Goal: Transaction & Acquisition: Purchase product/service

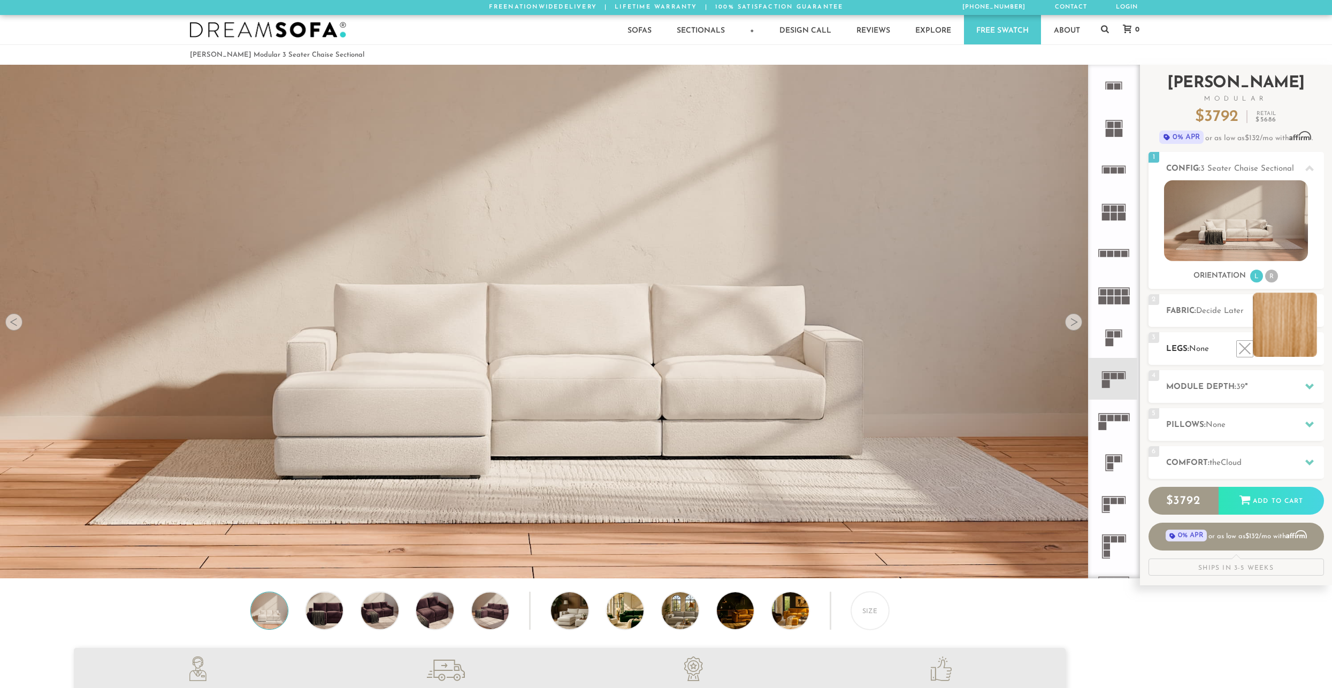
click at [1302, 348] on li at bounding box center [1285, 325] width 64 height 64
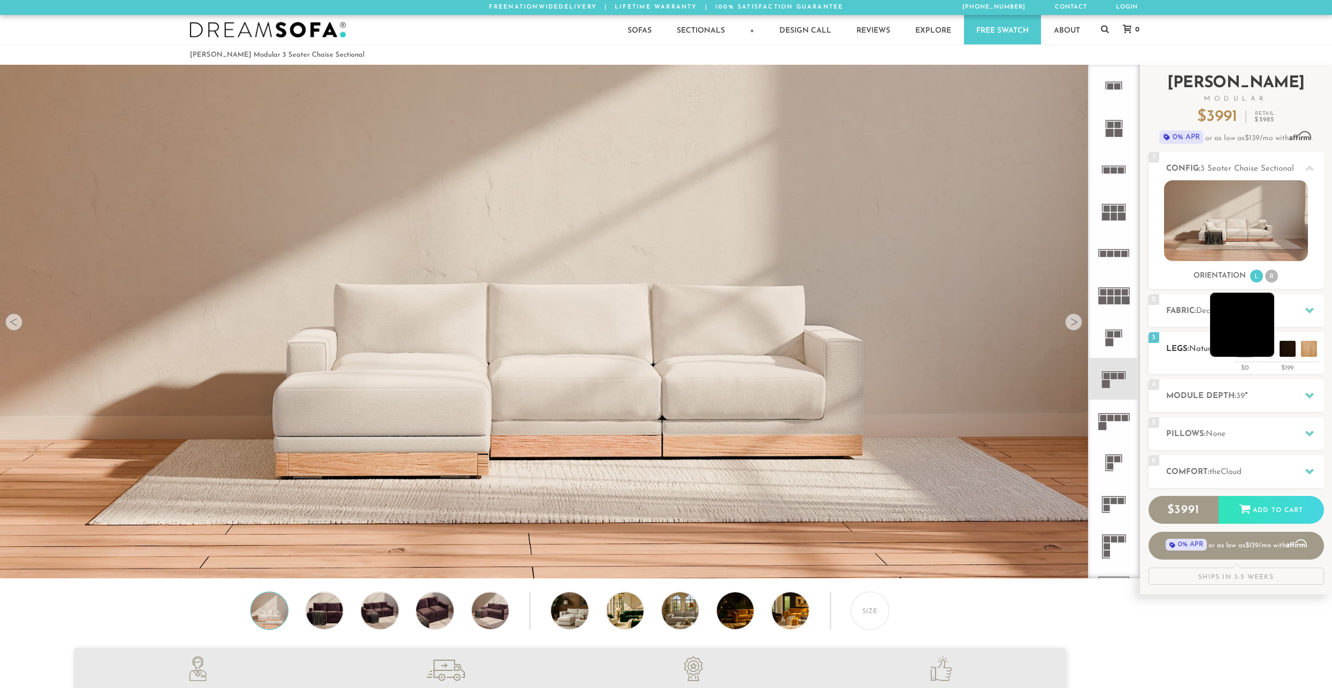
click at [1265, 348] on li at bounding box center [1242, 325] width 64 height 64
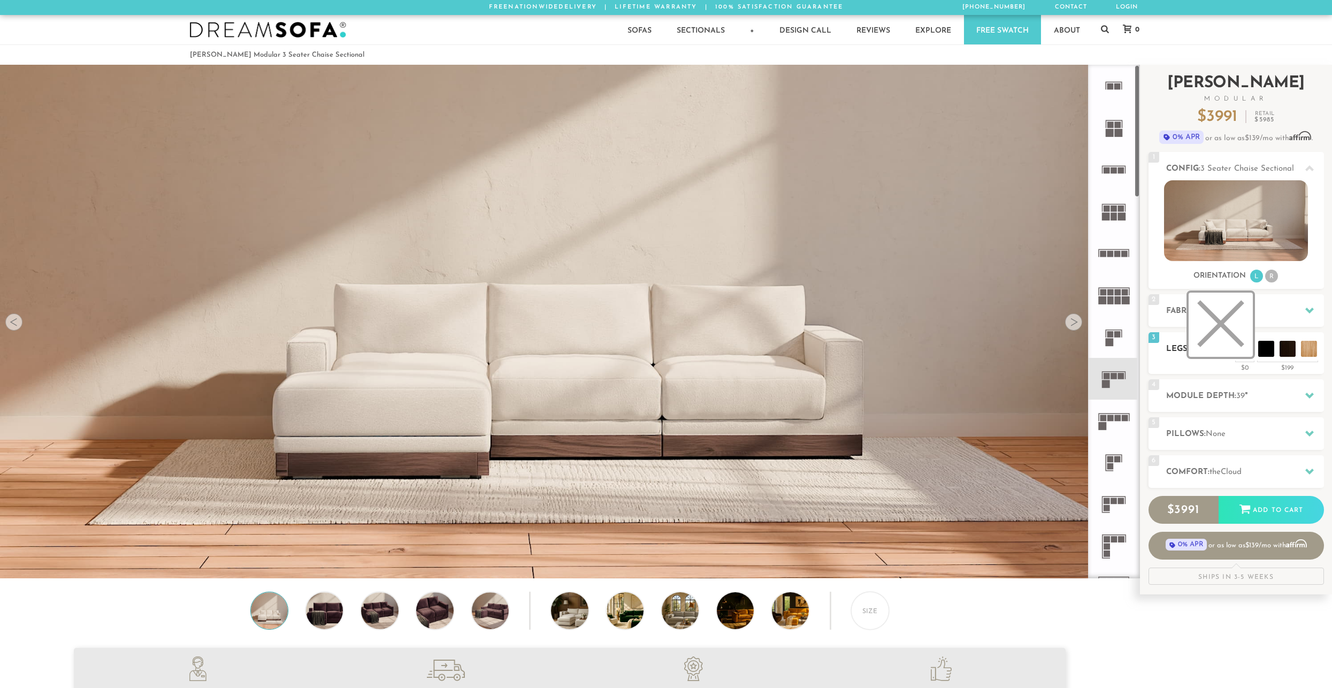
click at [1240, 350] on li at bounding box center [1220, 325] width 64 height 64
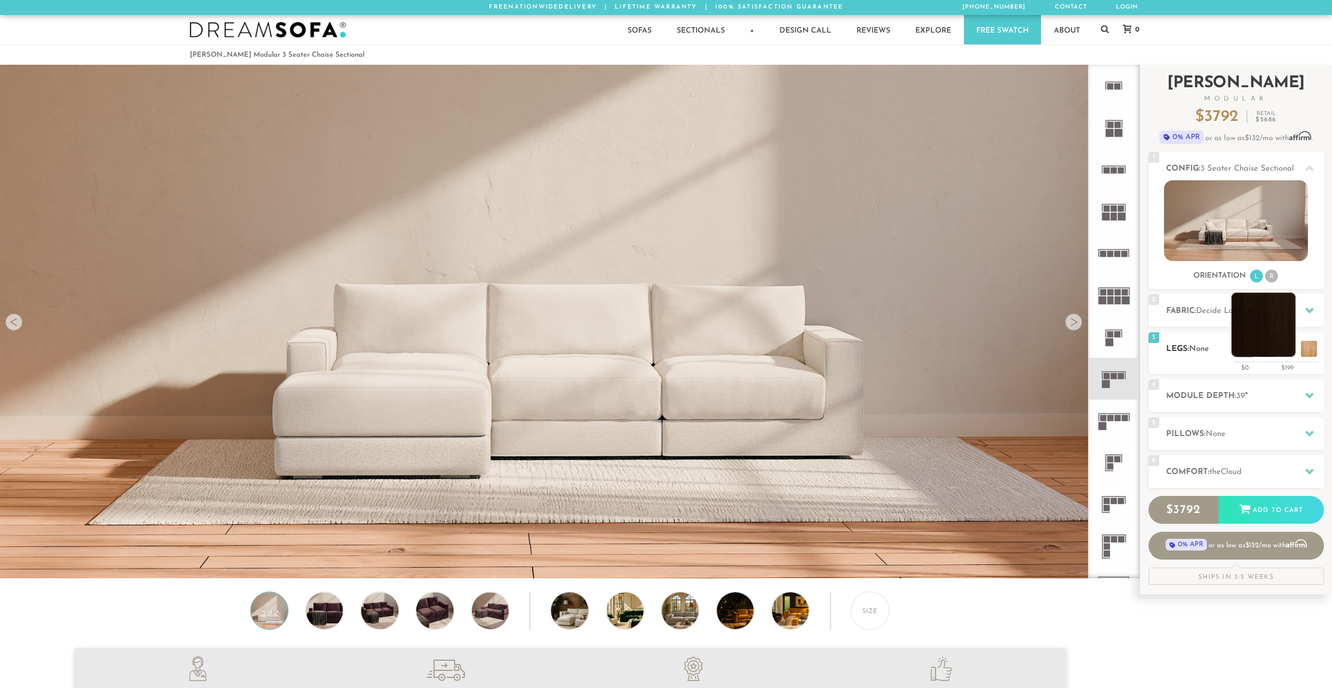
click at [1283, 349] on li at bounding box center [1263, 325] width 64 height 64
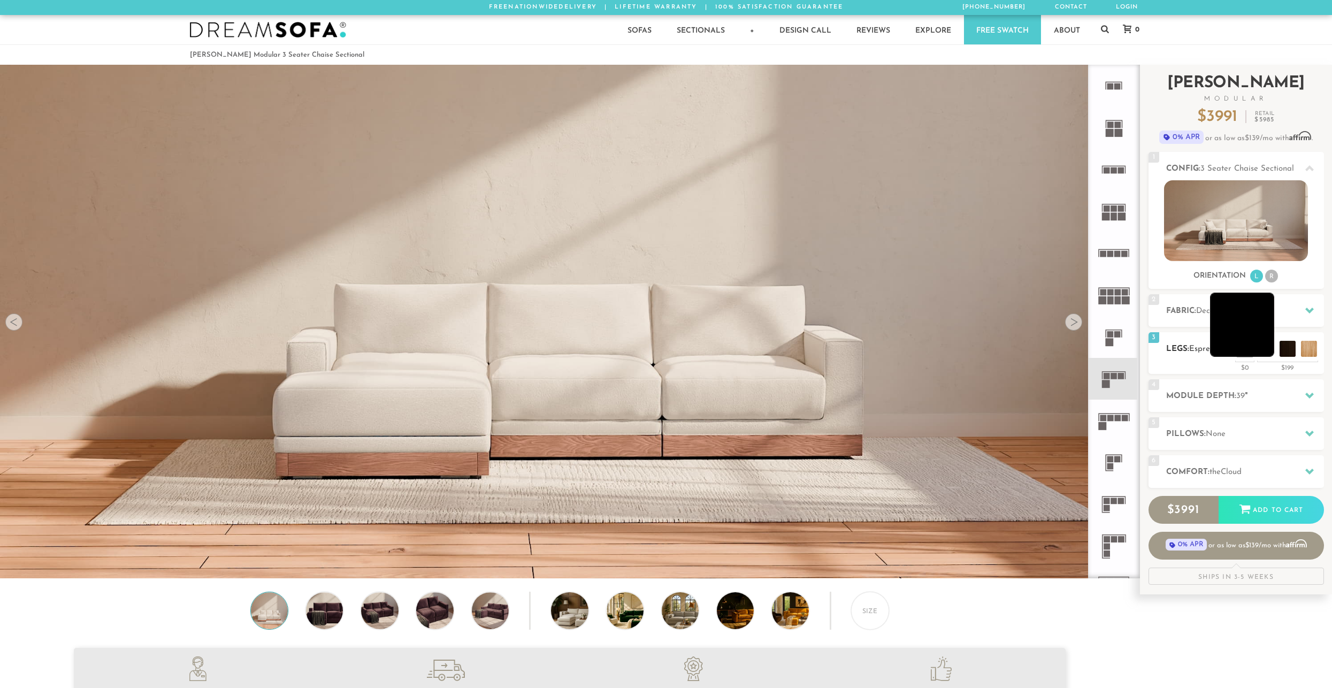
click at [1263, 348] on li at bounding box center [1242, 325] width 64 height 64
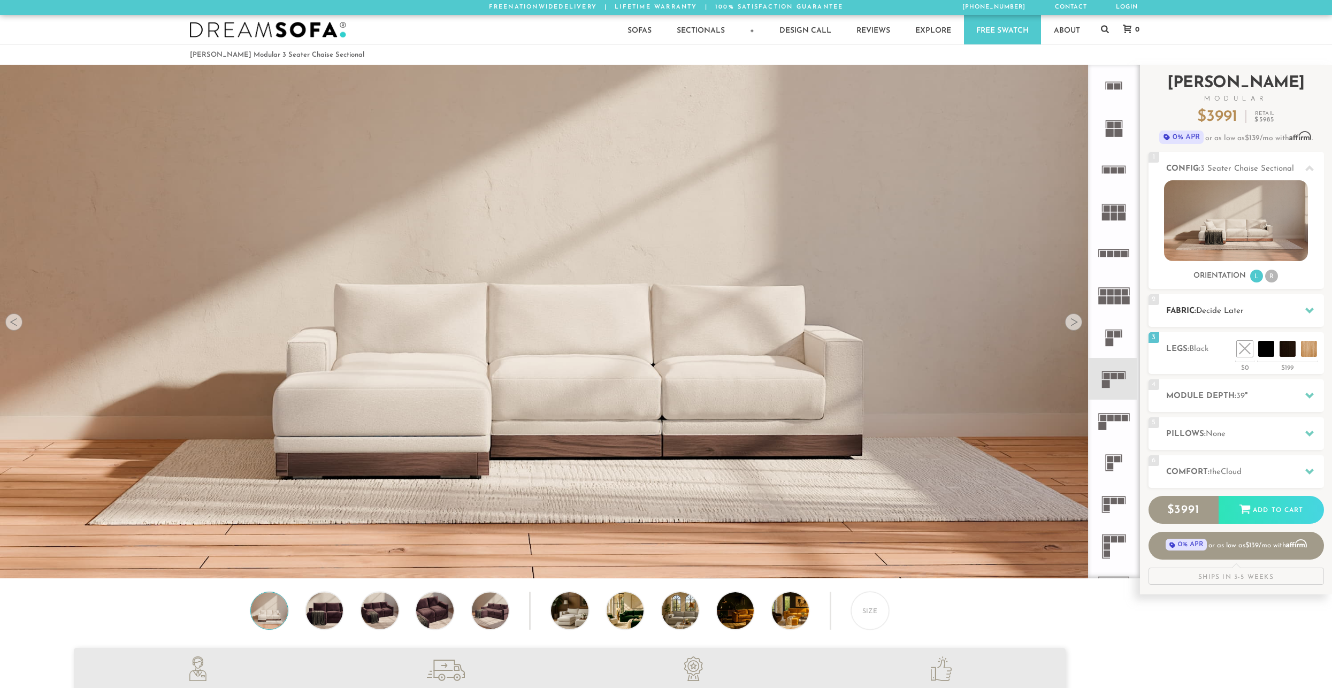
click at [1219, 319] on div "2 Fabric: Decide Later" at bounding box center [1235, 310] width 175 height 33
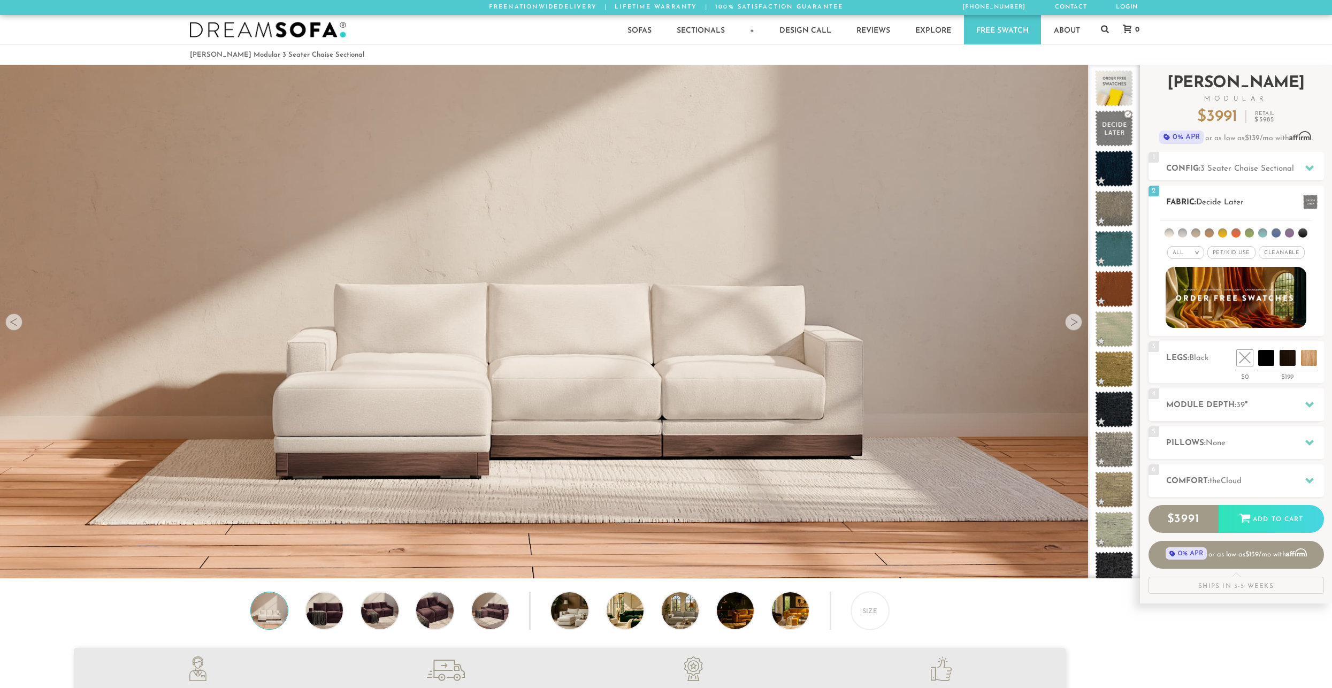
click at [1220, 250] on span "Pet/Kid Use x" at bounding box center [1231, 252] width 48 height 13
click at [1212, 233] on li at bounding box center [1208, 232] width 9 height 9
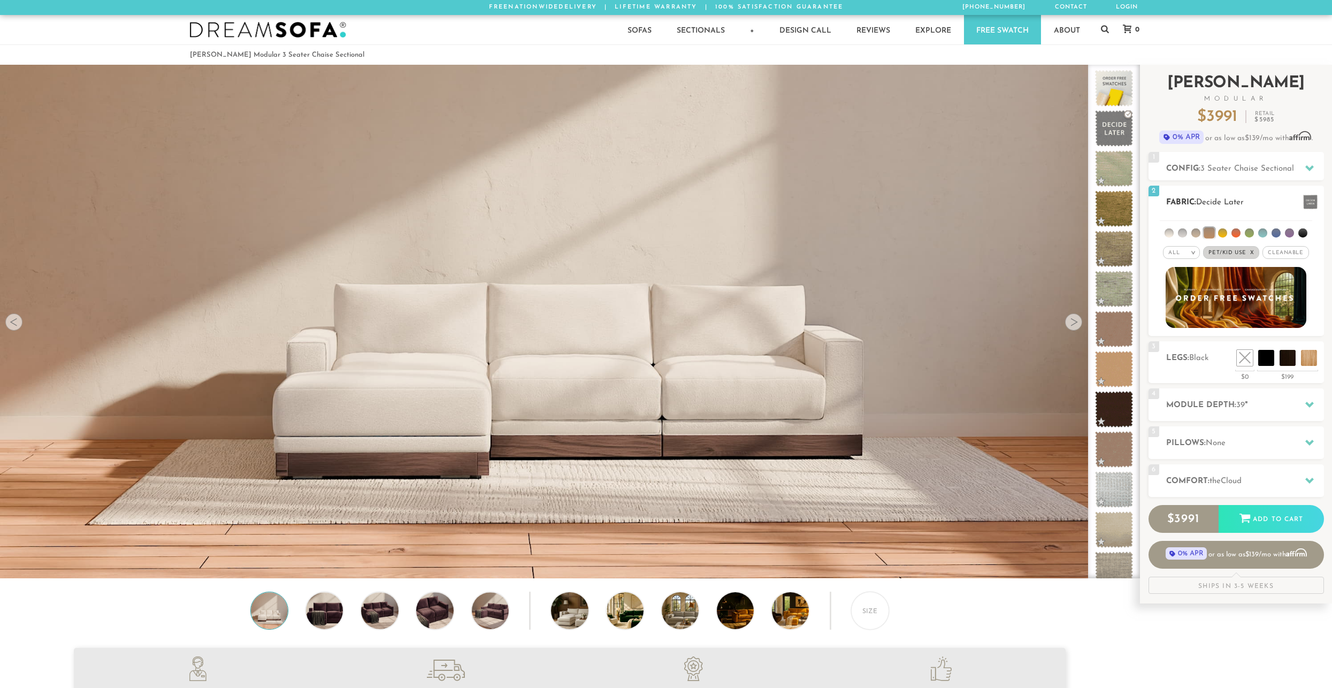
click at [1212, 233] on li at bounding box center [1208, 232] width 11 height 11
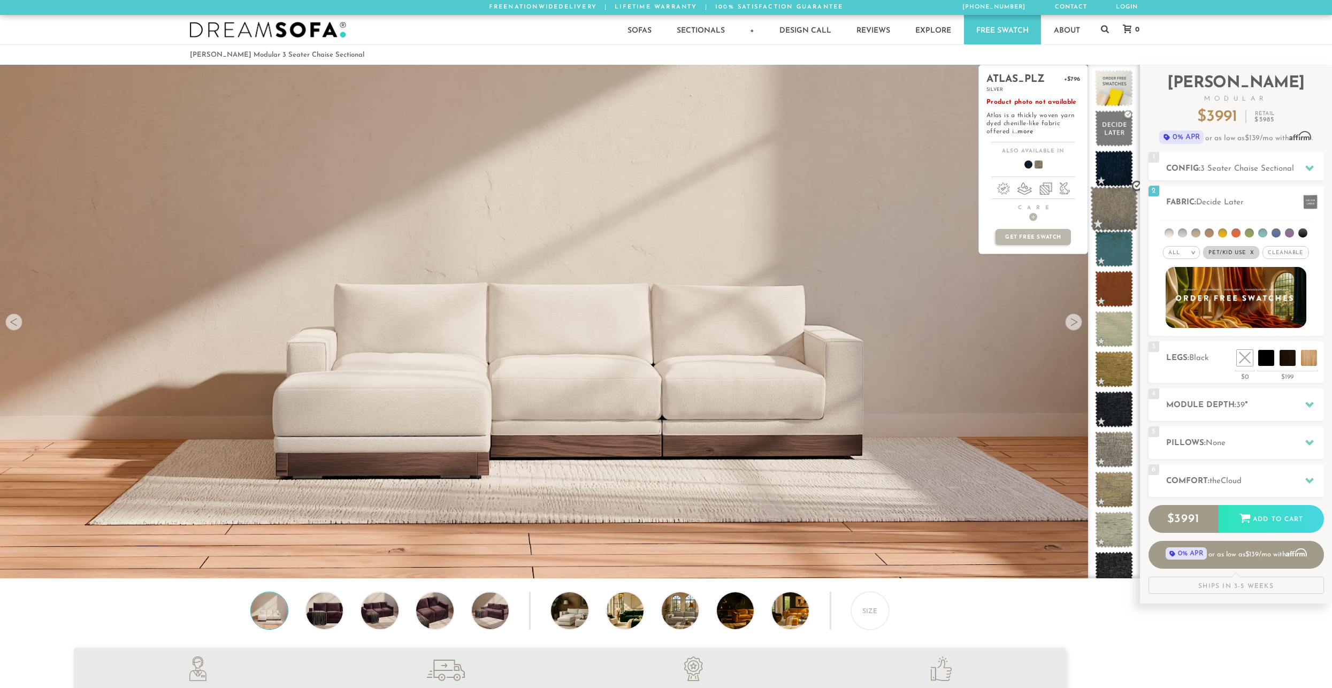
click at [1124, 209] on span at bounding box center [1114, 208] width 48 height 45
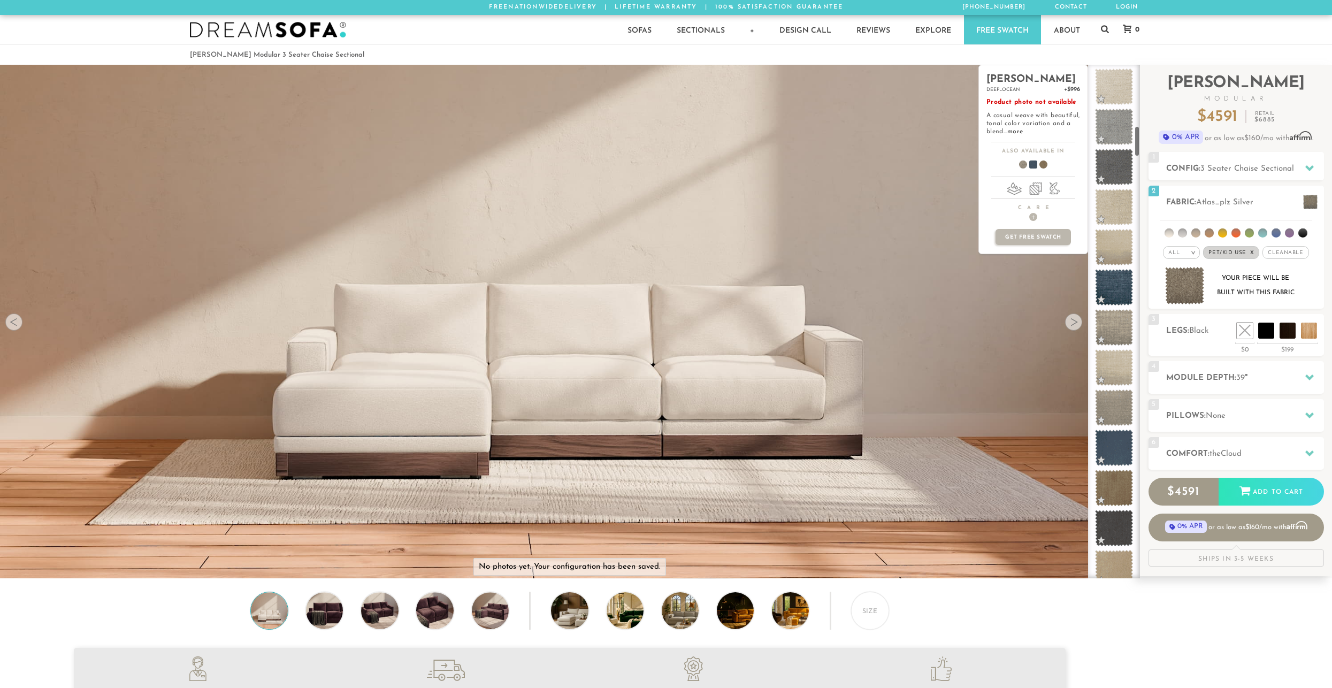
scroll to position [1007, 0]
click at [1110, 477] on span at bounding box center [1114, 485] width 48 height 45
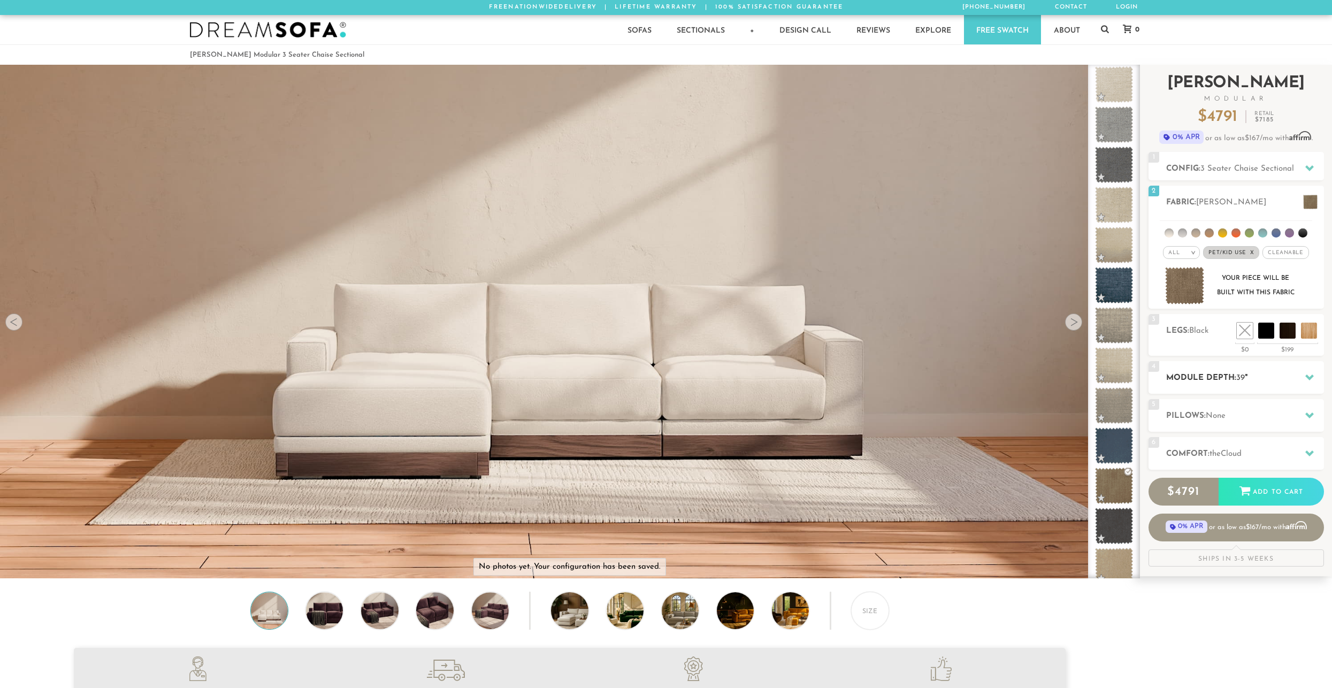
click at [1213, 380] on h2 "Module Depth: 39 "" at bounding box center [1245, 378] width 158 height 12
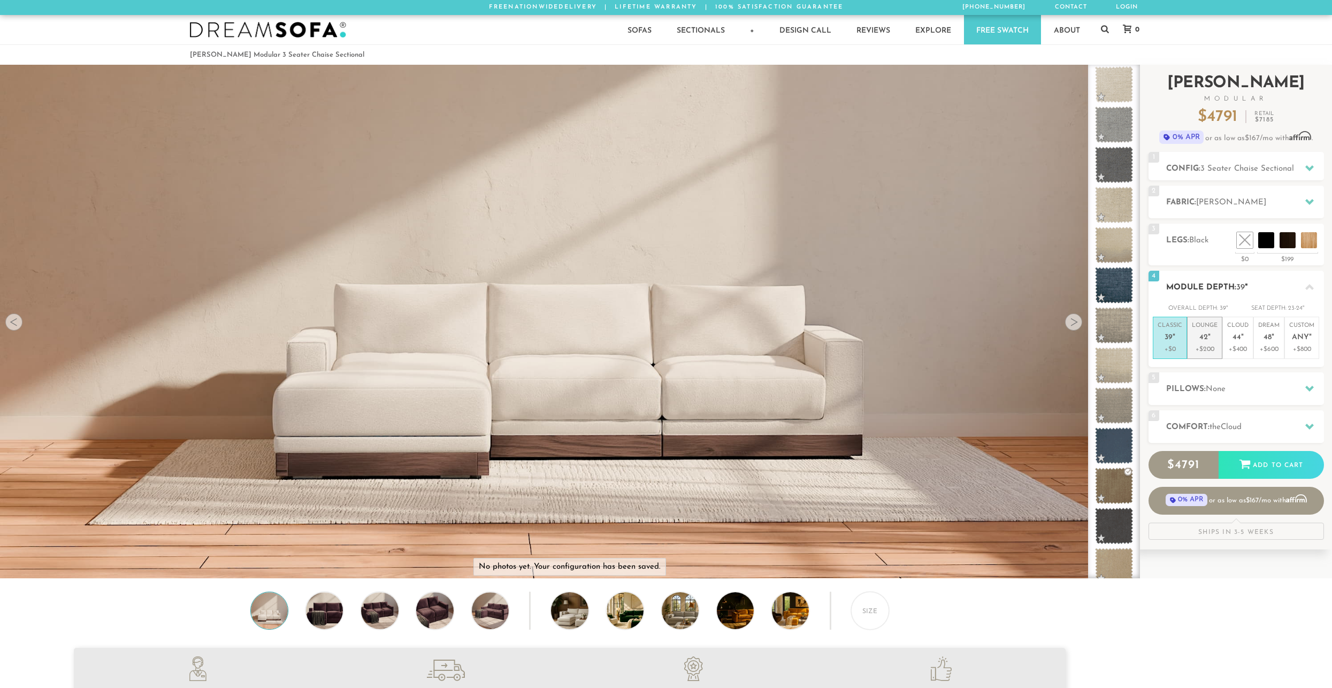
click at [1218, 344] on li "Lounge 42 " +$200" at bounding box center [1204, 338] width 35 height 42
click at [1209, 380] on div "5 Pillows: None" at bounding box center [1235, 388] width 175 height 33
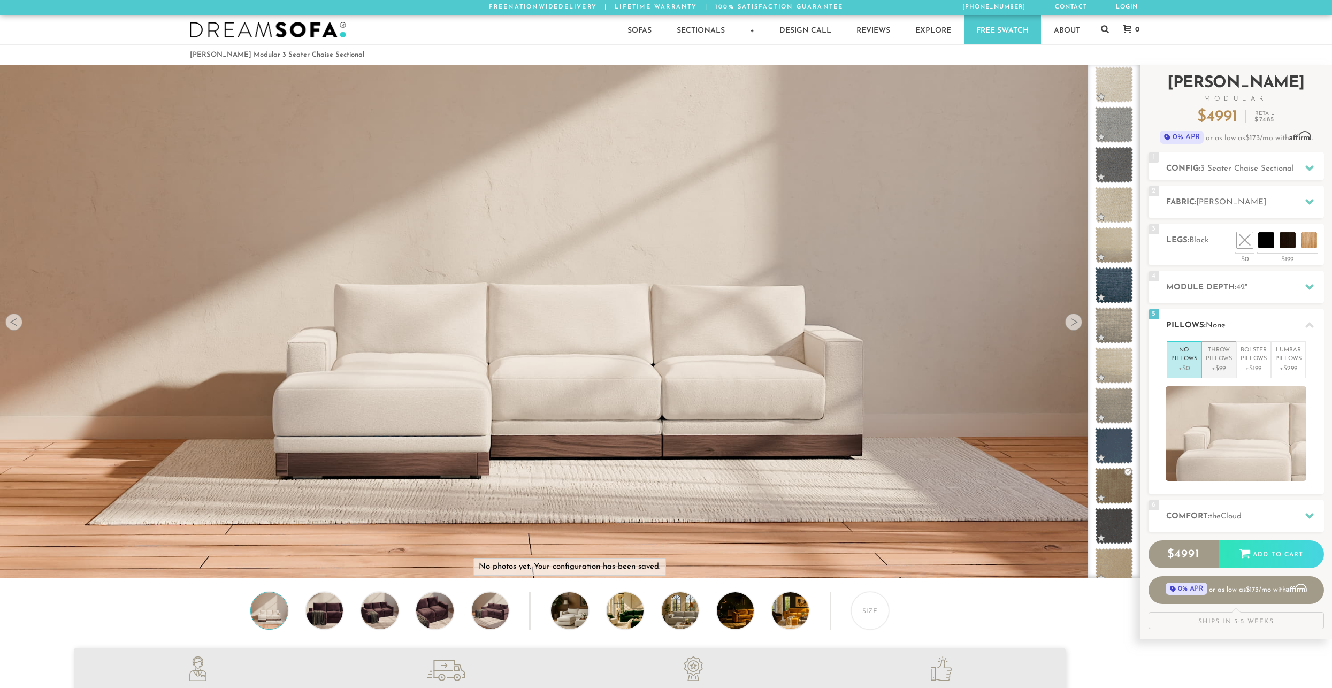
click at [1224, 358] on p "Throw Pillows" at bounding box center [1219, 355] width 26 height 18
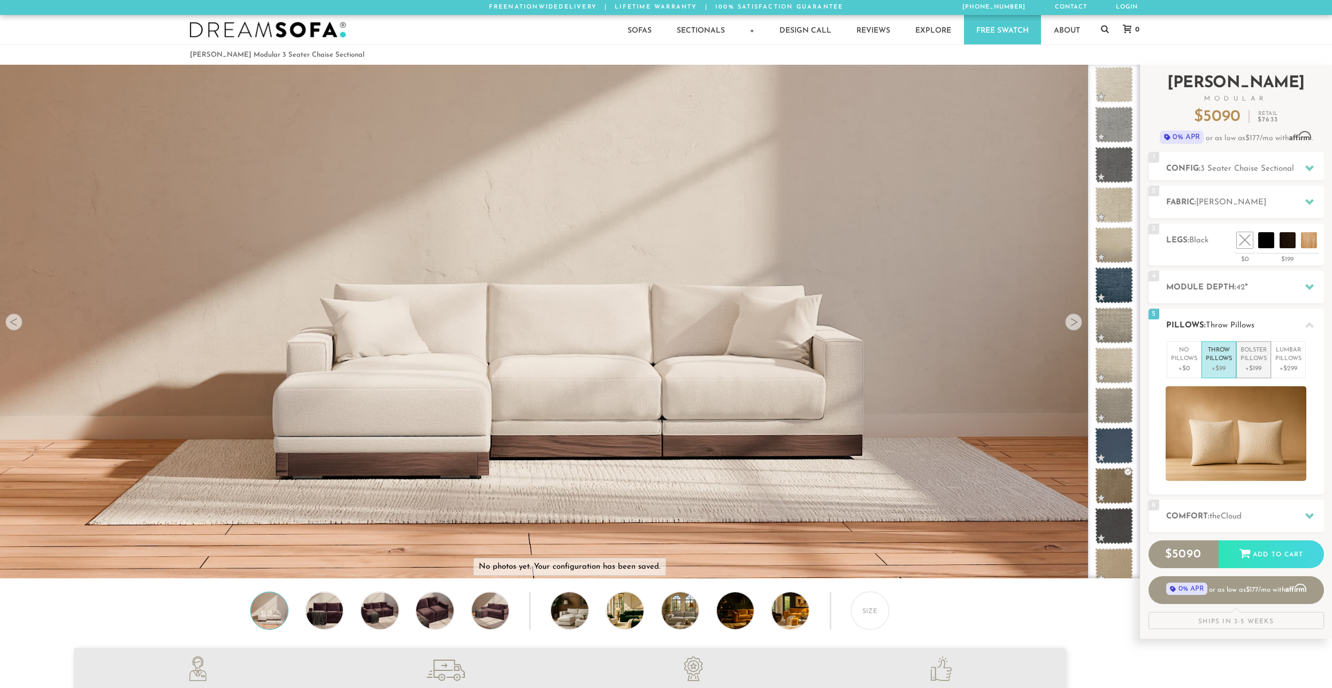
click at [1246, 361] on p "Bolster Pillows" at bounding box center [1253, 355] width 26 height 18
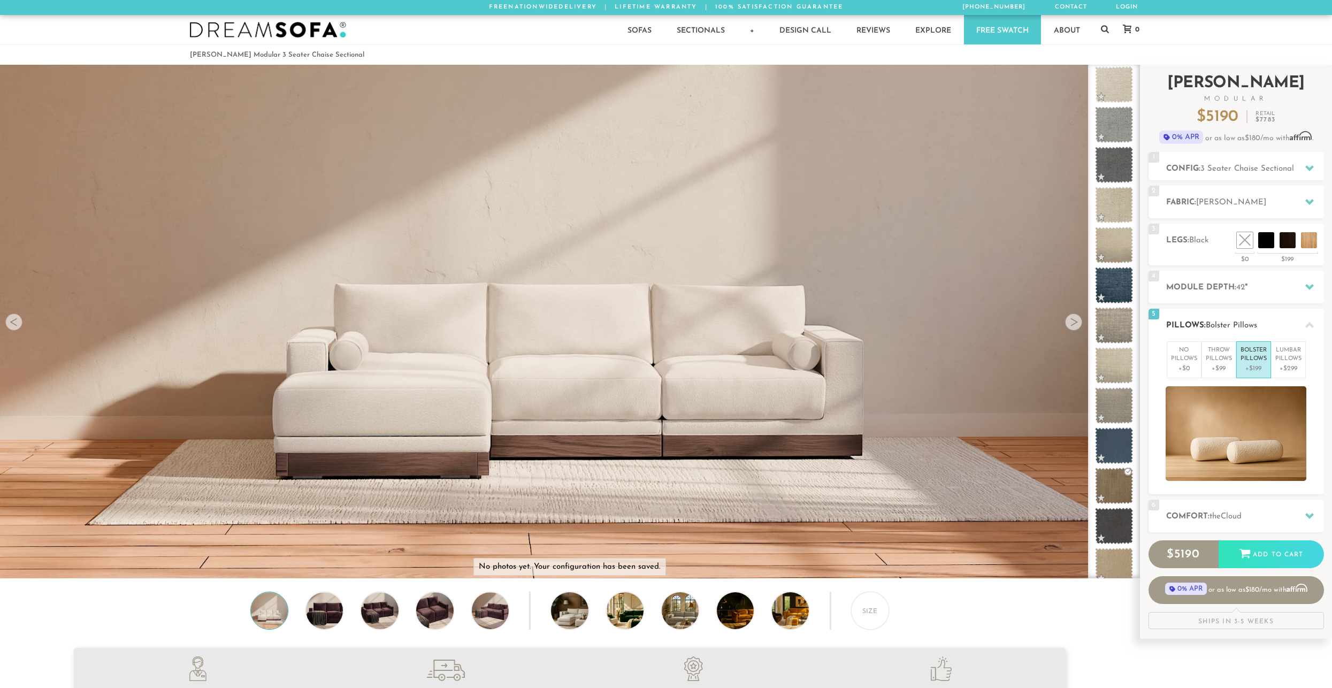
click at [1323, 363] on div "No Pillows +$0 Throw Pillows +$99 Bolster Pillows +$199 [MEDICAL_DATA] Pillows …" at bounding box center [1235, 411] width 175 height 140
click at [1292, 359] on p "[MEDICAL_DATA] Pillows" at bounding box center [1288, 355] width 26 height 18
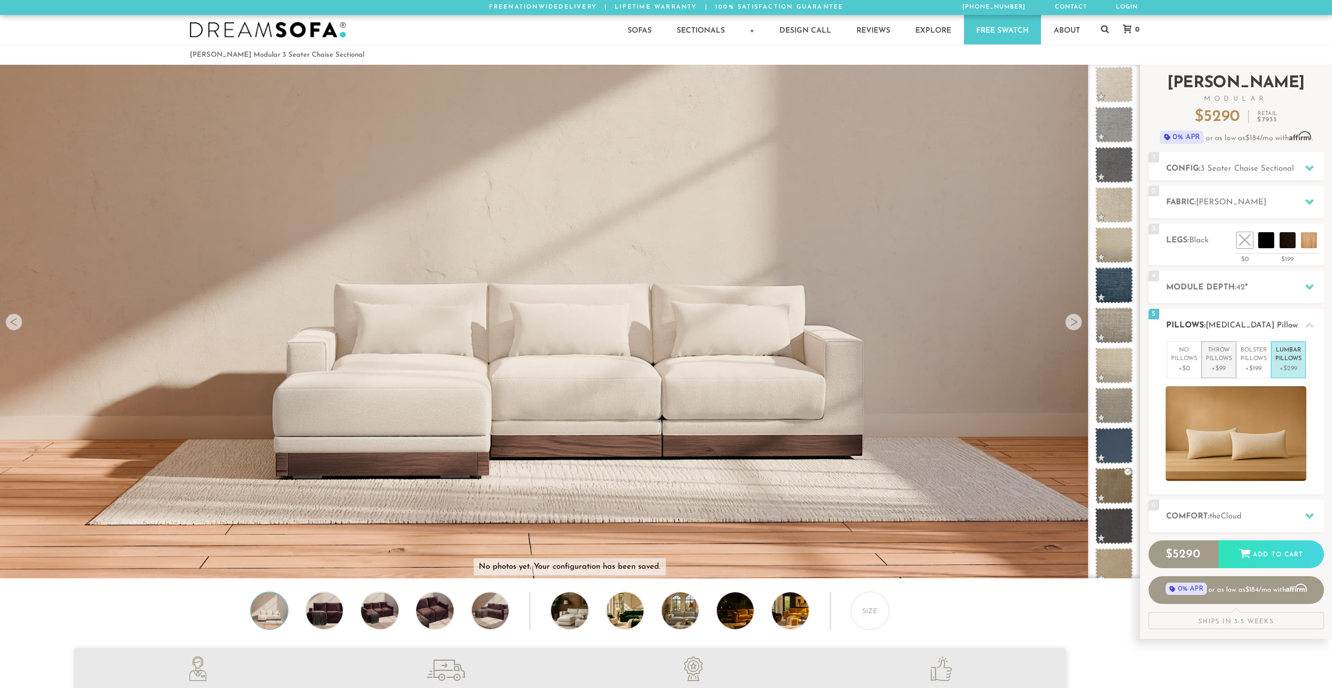
click at [1219, 354] on p "Throw Pillows" at bounding box center [1219, 355] width 26 height 18
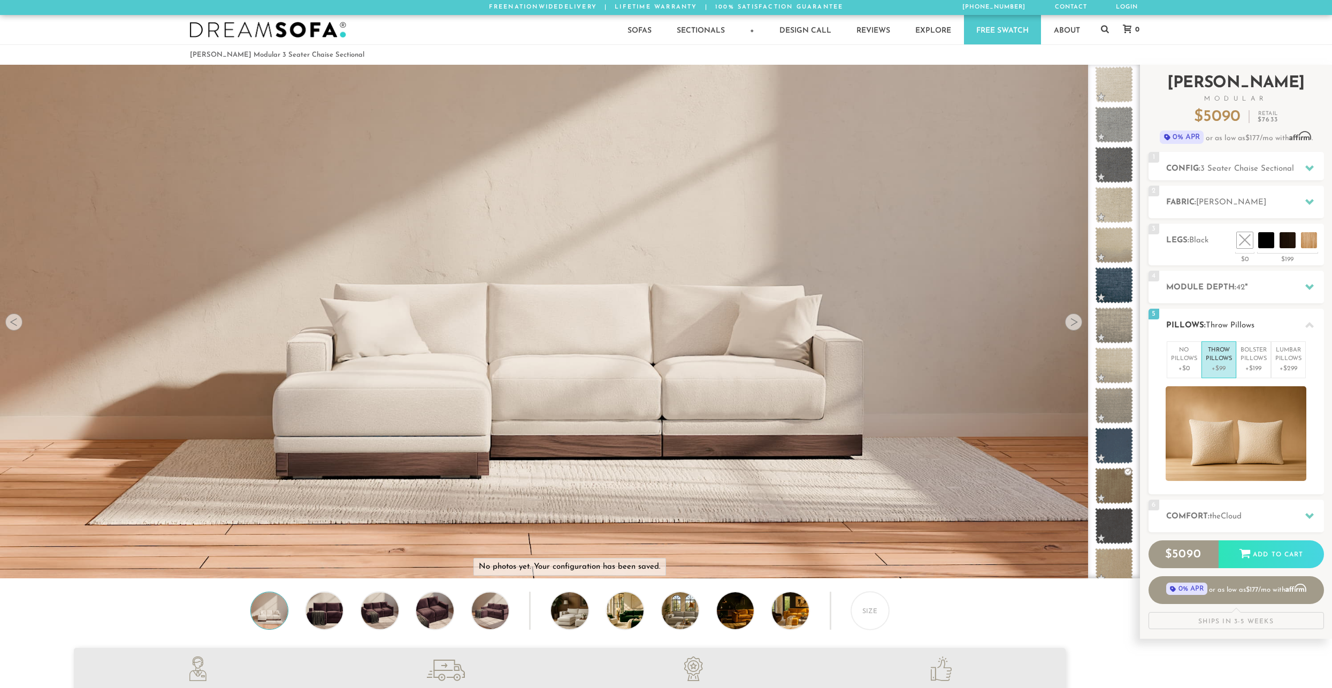
click at [1313, 320] on div at bounding box center [1309, 325] width 22 height 22
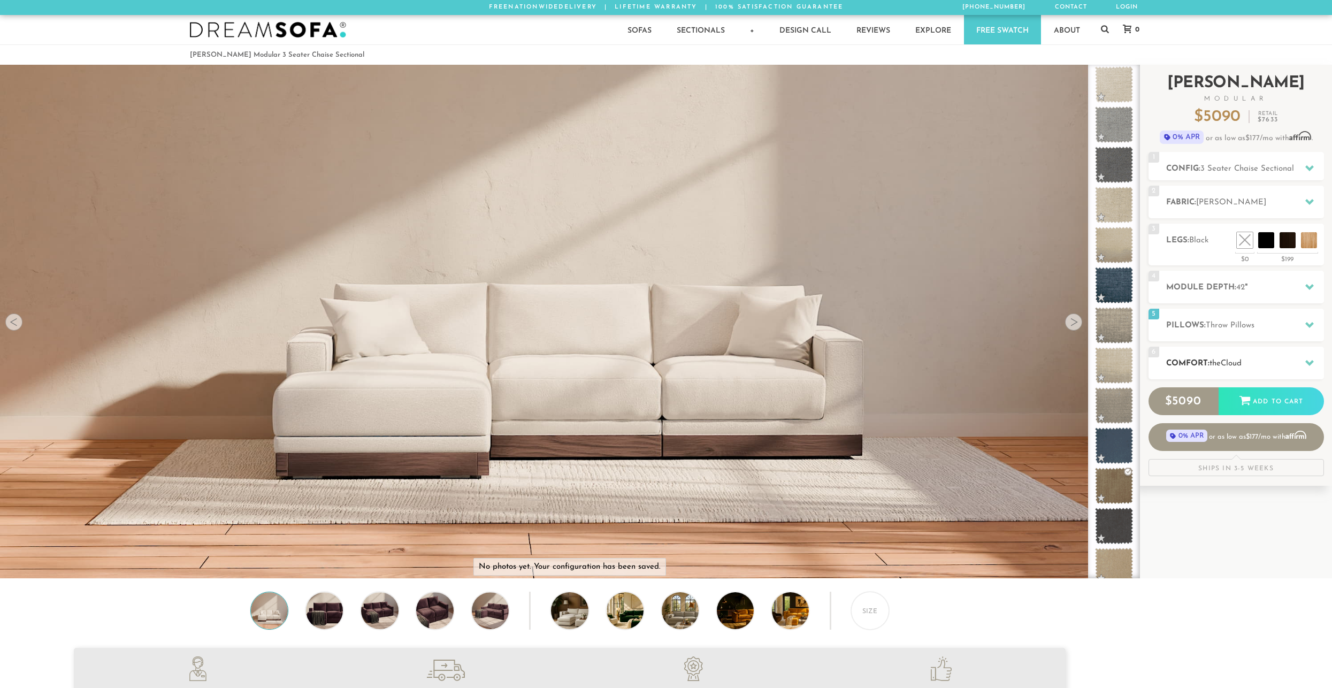
click at [1272, 351] on div "6 Comfort: the Cloud soft" at bounding box center [1235, 363] width 175 height 33
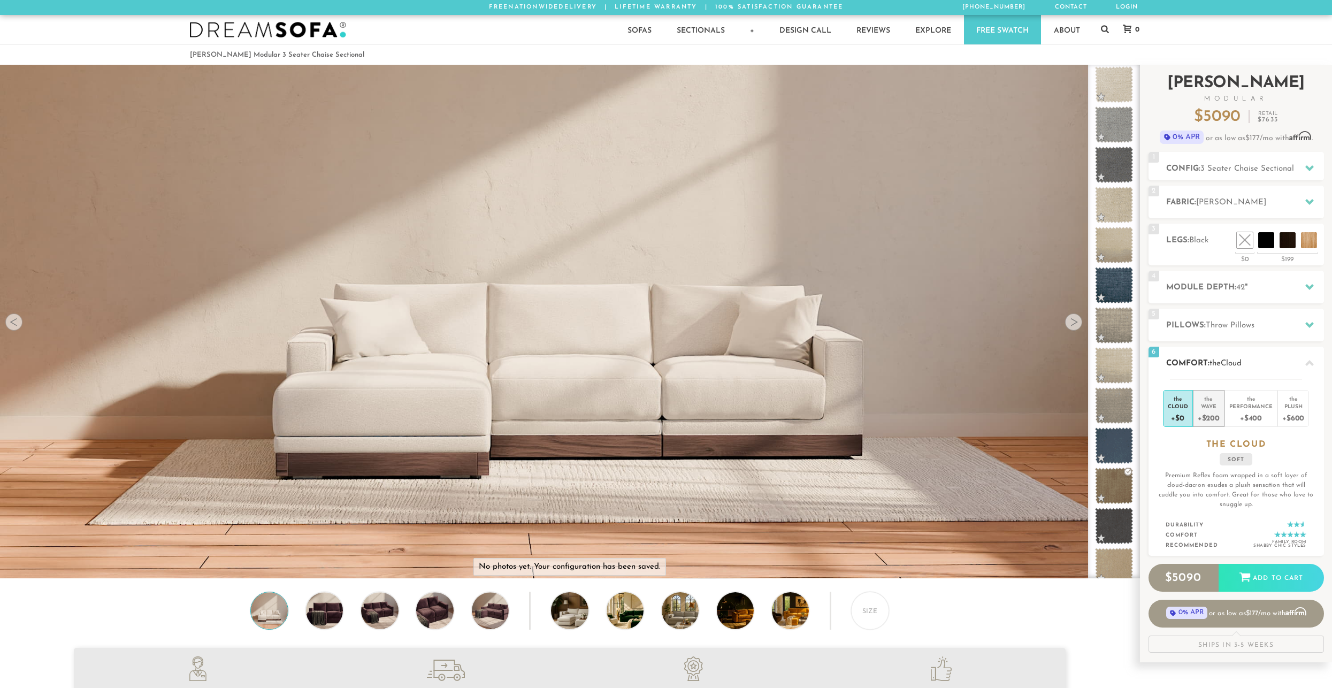
click at [1208, 399] on div "the" at bounding box center [1208, 396] width 22 height 11
click at [1250, 414] on div "+$400" at bounding box center [1250, 418] width 43 height 16
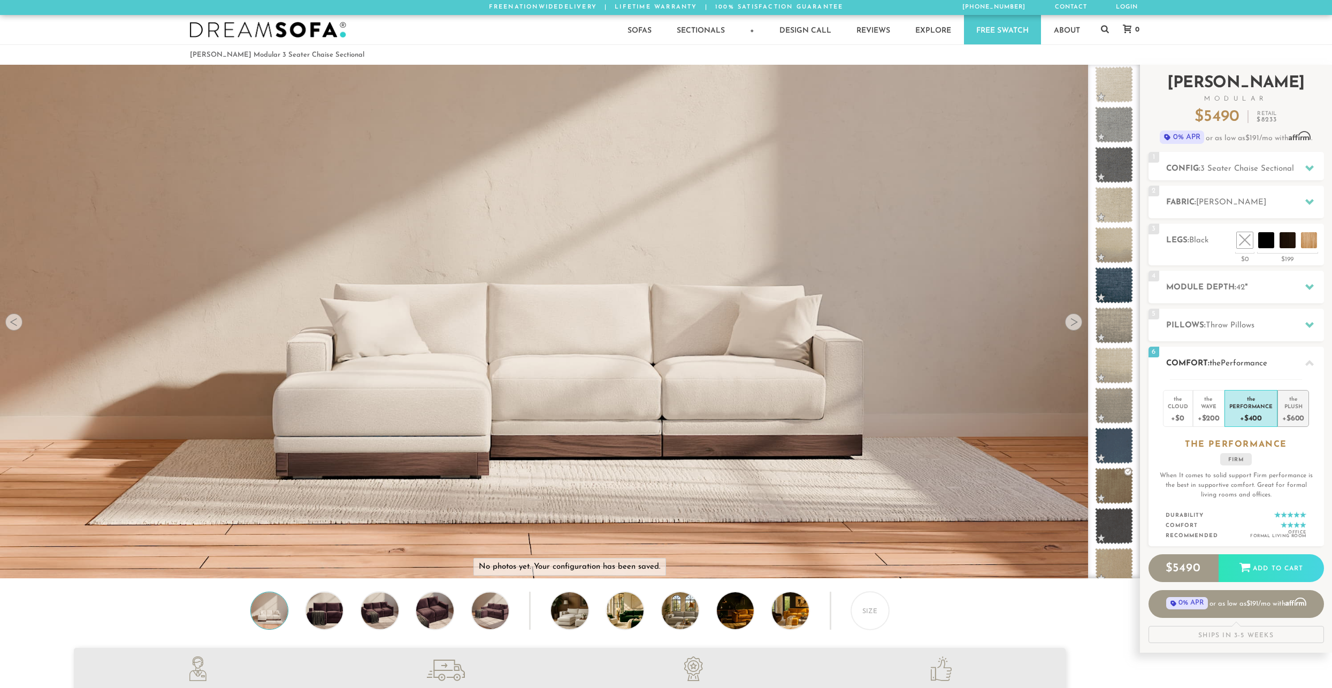
click at [1301, 410] on div "+$600" at bounding box center [1293, 418] width 22 height 16
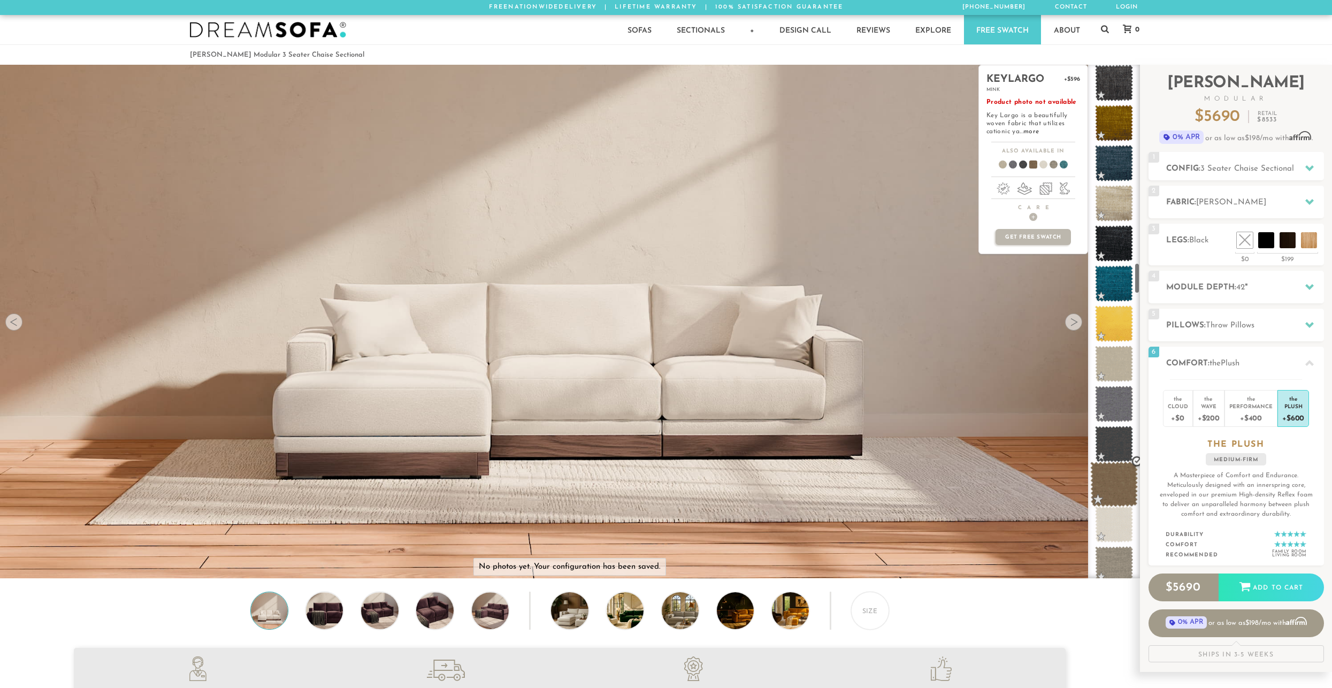
scroll to position [3257, 0]
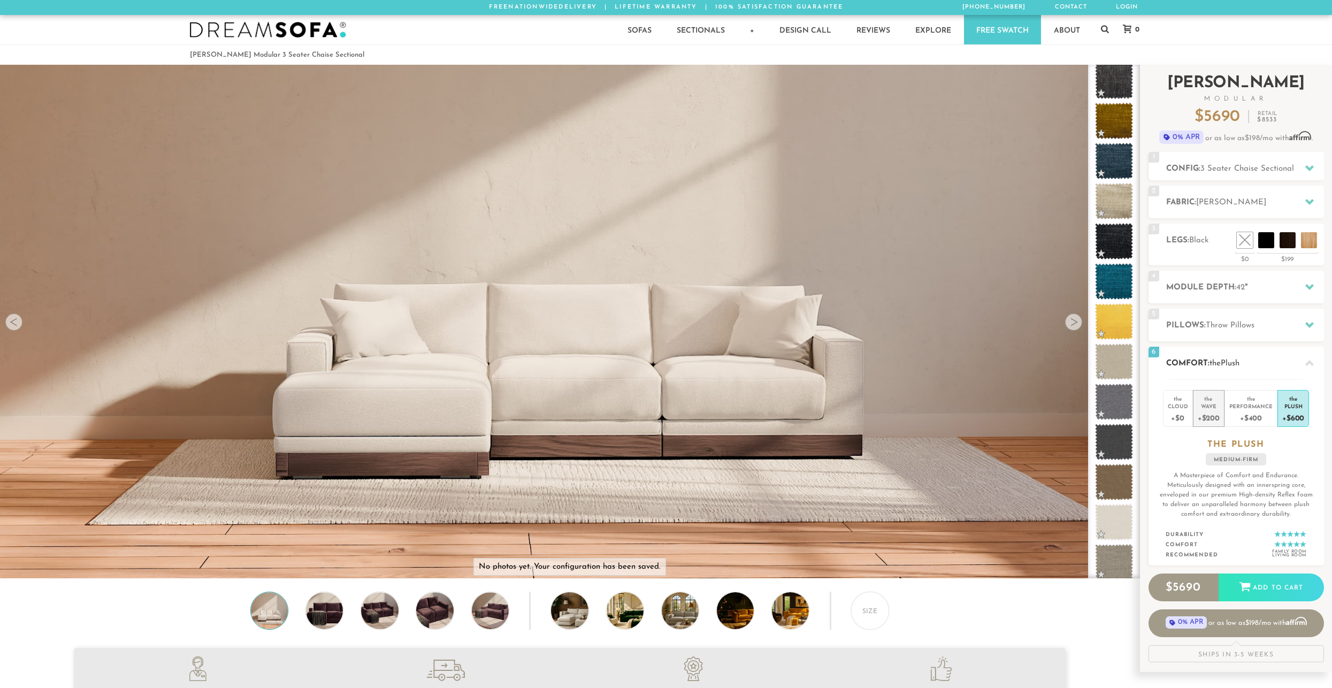
click at [1216, 395] on div "the" at bounding box center [1208, 396] width 22 height 11
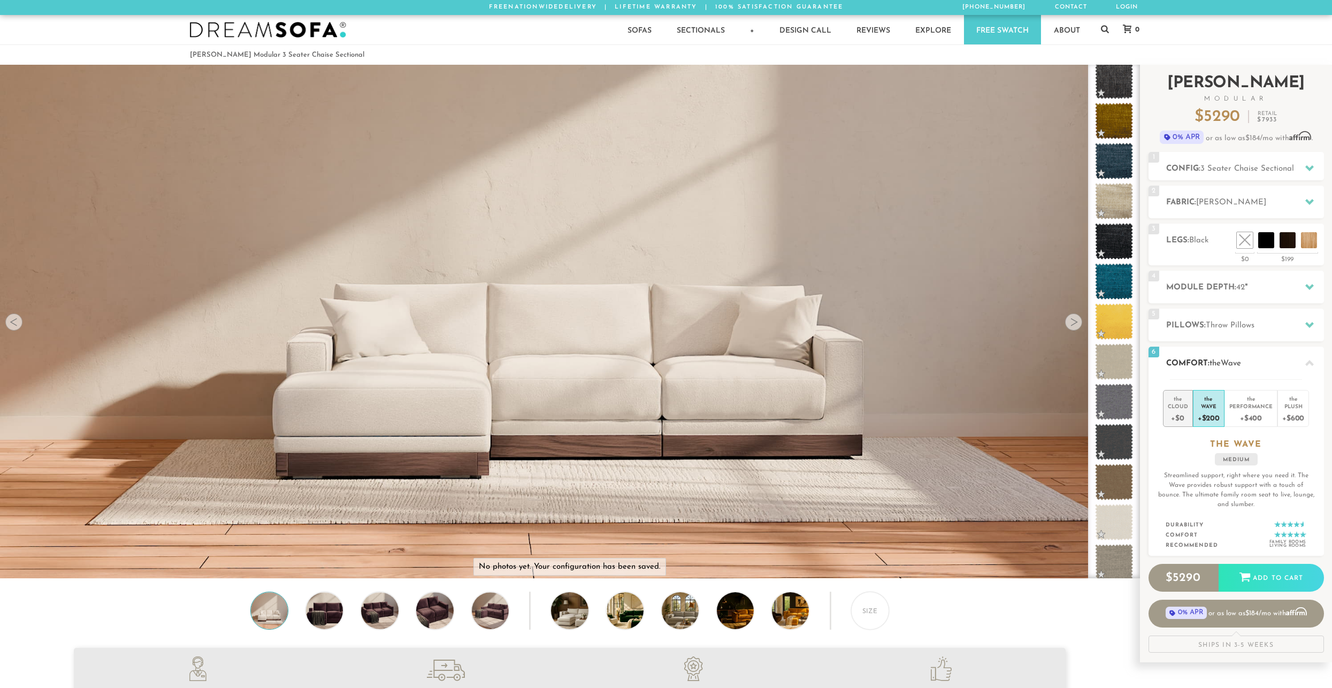
click at [1185, 411] on div "+$0" at bounding box center [1178, 418] width 20 height 16
click at [1195, 408] on li "the Wave +$200" at bounding box center [1209, 408] width 32 height 37
click at [1236, 357] on h2 "Comfort: the Wave" at bounding box center [1245, 363] width 158 height 12
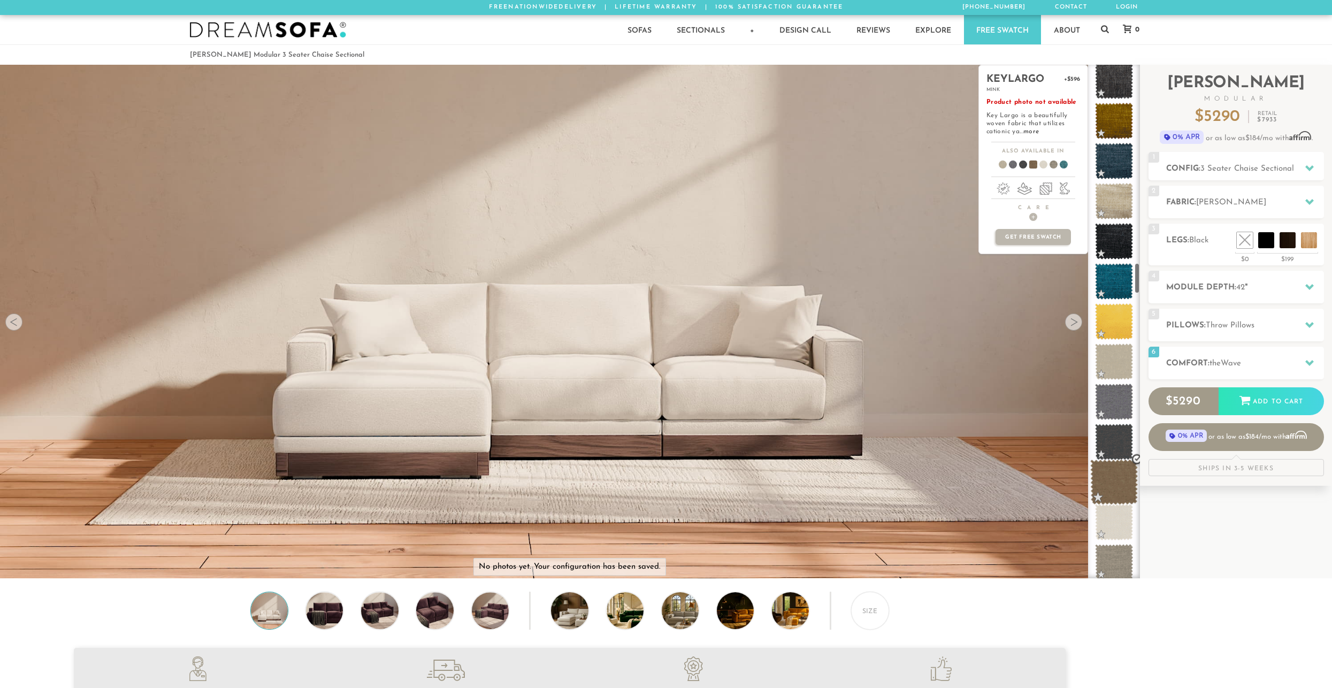
click at [1122, 473] on span at bounding box center [1114, 481] width 48 height 45
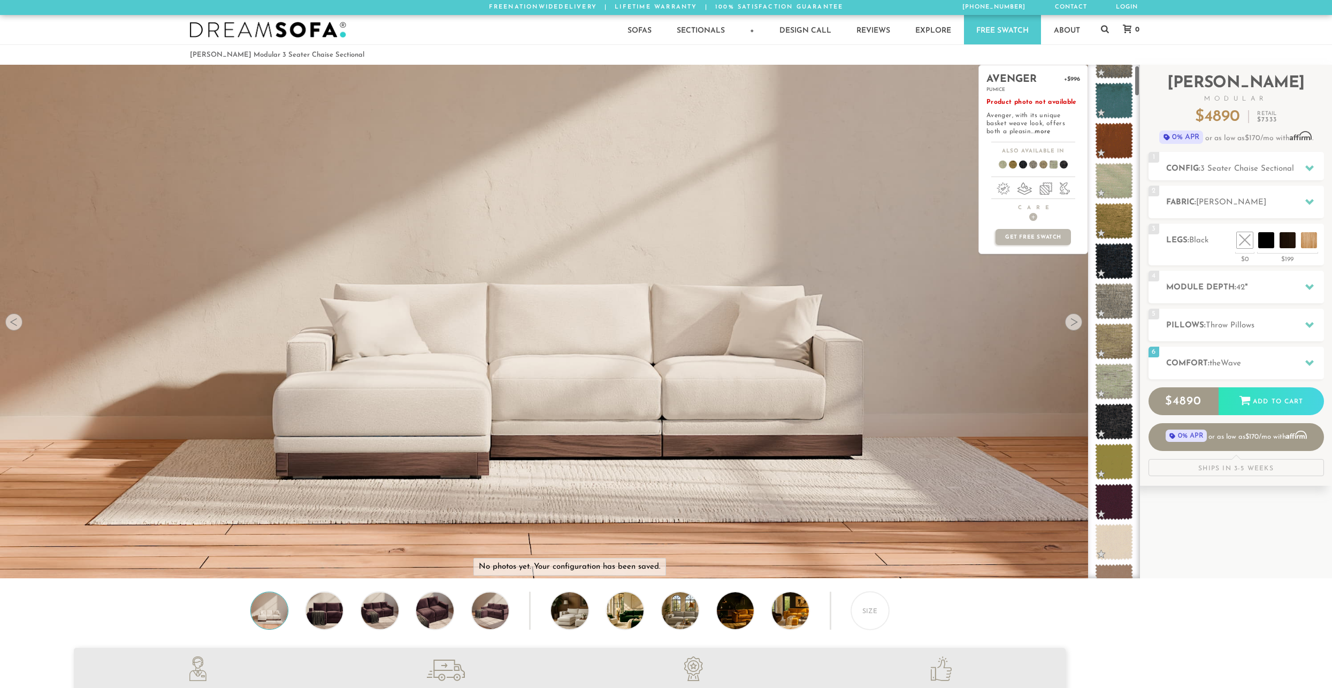
scroll to position [0, 0]
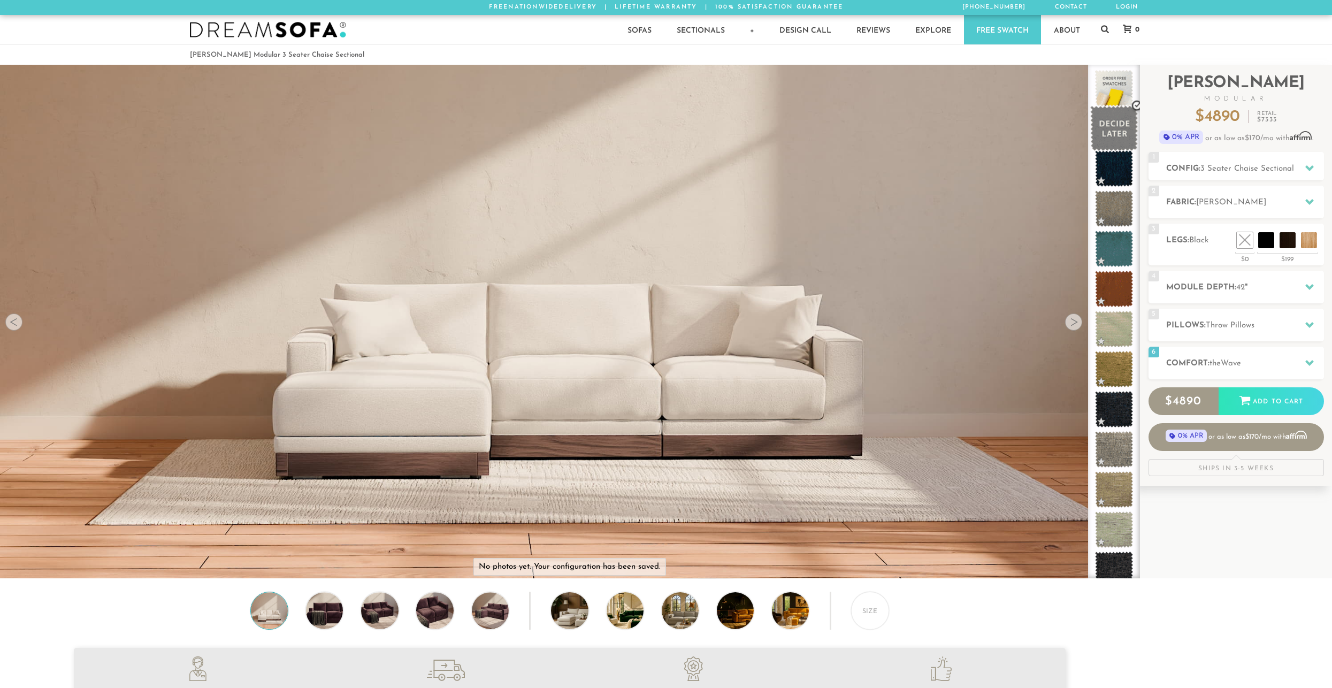
click at [1111, 137] on span at bounding box center [1114, 128] width 48 height 45
click at [1110, 81] on span at bounding box center [1114, 88] width 48 height 45
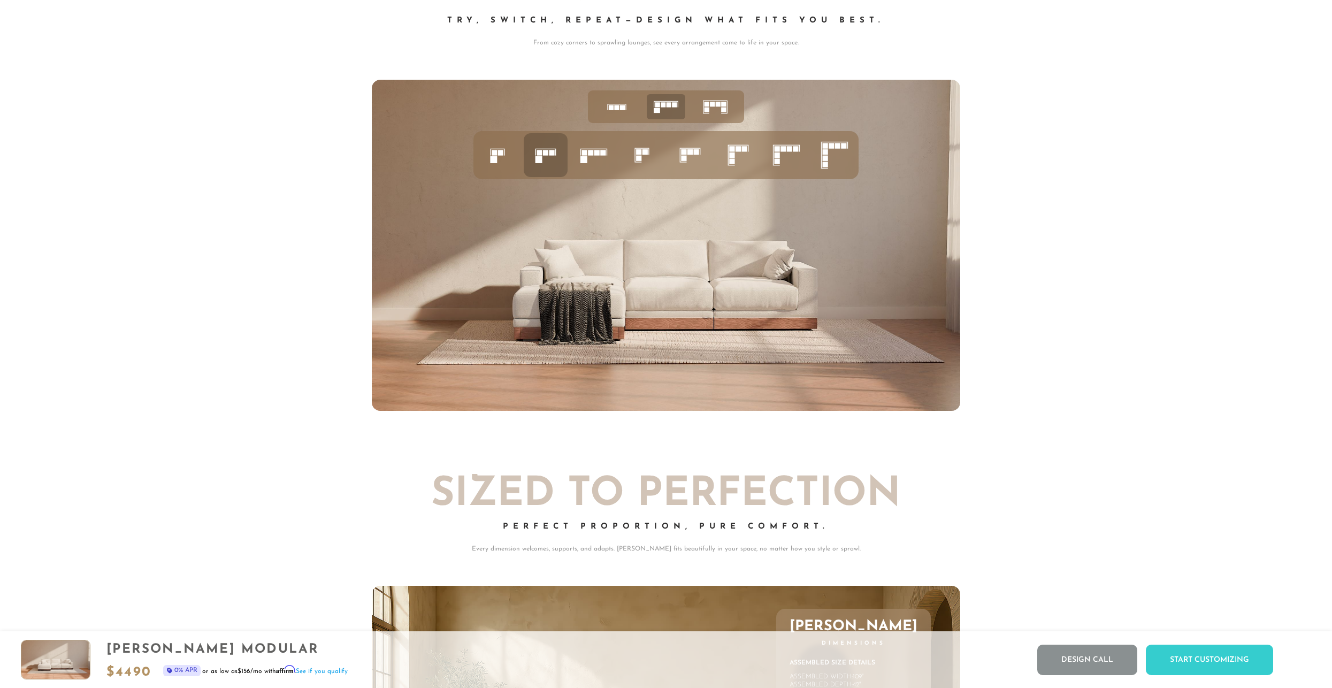
scroll to position [5346, 0]
click at [484, 152] on icon at bounding box center [497, 156] width 36 height 36
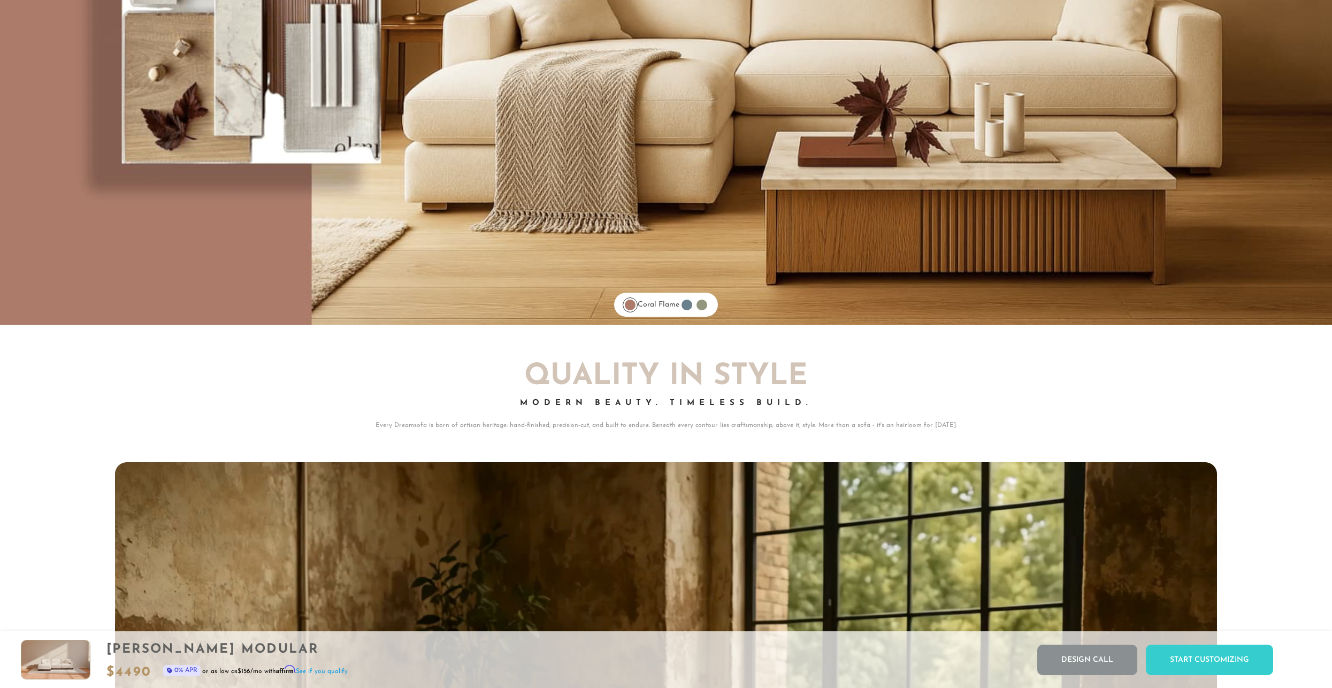
scroll to position [10021, 0]
